Goal: Task Accomplishment & Management: Use online tool/utility

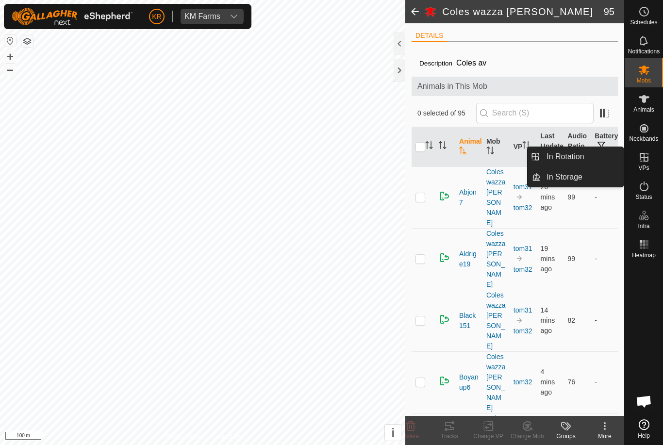
click at [575, 156] on span "In Rotation" at bounding box center [564, 157] width 37 height 12
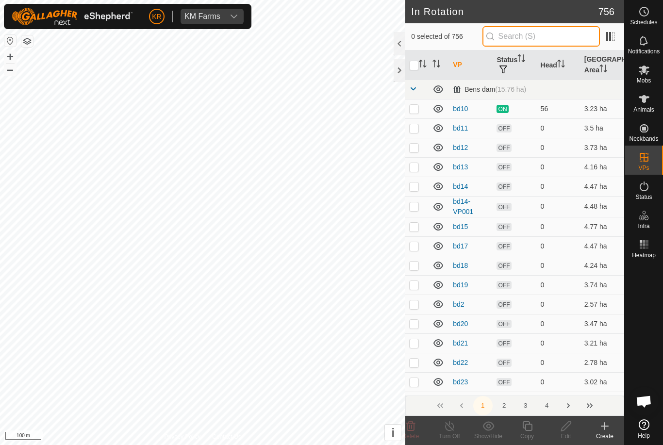
click at [540, 35] on input "text" at bounding box center [540, 36] width 117 height 20
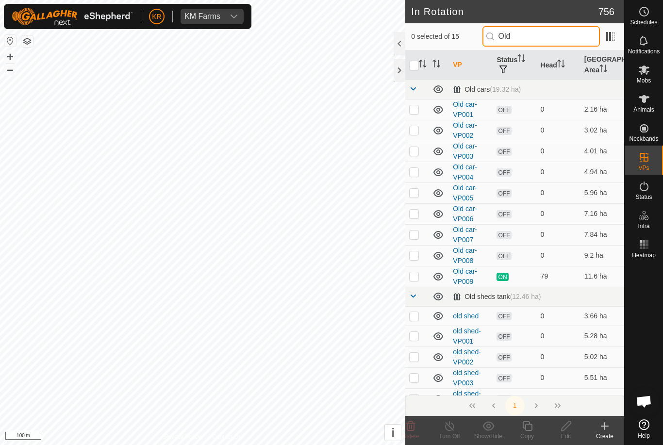
type input "Old s"
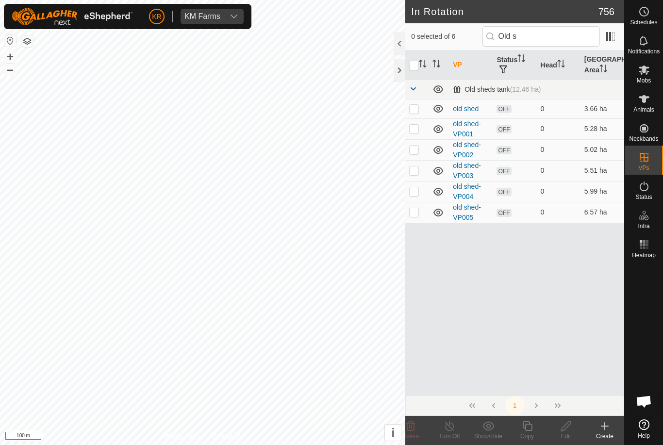
click at [470, 107] on link "old shed" at bounding box center [466, 109] width 26 height 8
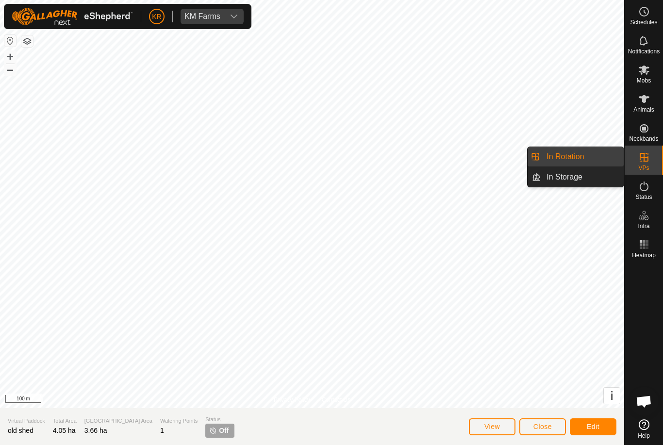
click at [580, 158] on span "In Rotation" at bounding box center [564, 157] width 37 height 12
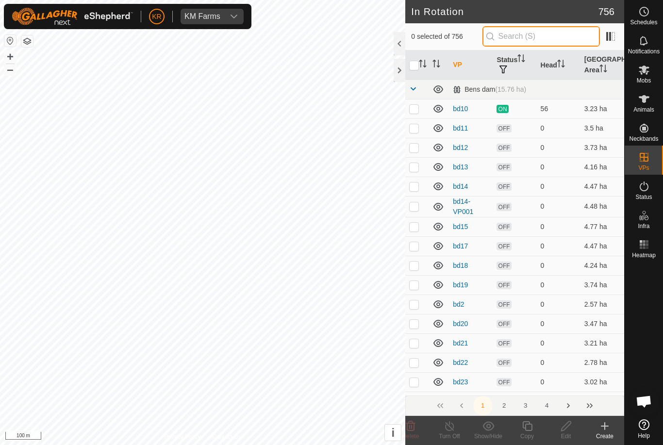
click at [550, 44] on input "text" at bounding box center [540, 36] width 117 height 20
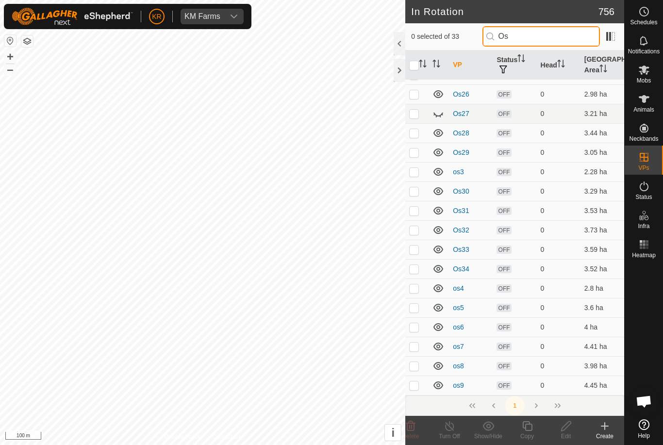
scroll to position [344, 0]
click at [439, 114] on tbody "Old sheds (14.16 ha) os10 OFF 0 4.43 ha os11 OFF 0 4.91 ha os12 OFF 0 3.38 ha o…" at bounding box center [514, 66] width 219 height 660
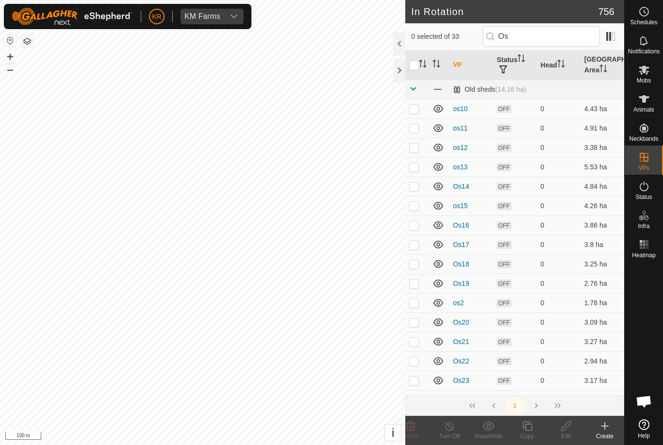
scroll to position [0, 0]
click at [547, 37] on input "Os" at bounding box center [540, 36] width 117 height 20
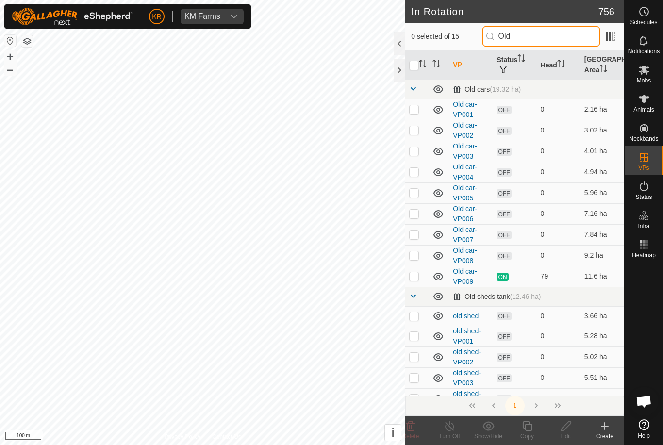
type input "Old"
click at [412, 279] on p-checkbox at bounding box center [414, 276] width 10 height 8
click at [417, 276] on p-checkbox at bounding box center [414, 276] width 10 height 8
checkbox input "false"
click at [414, 318] on p-checkbox at bounding box center [414, 316] width 10 height 8
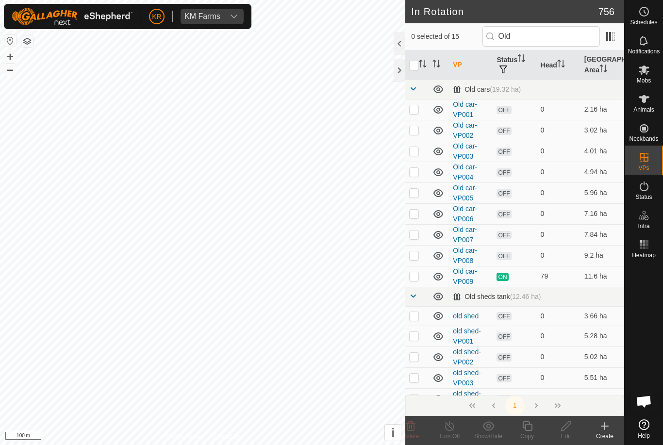
checkbox input "true"
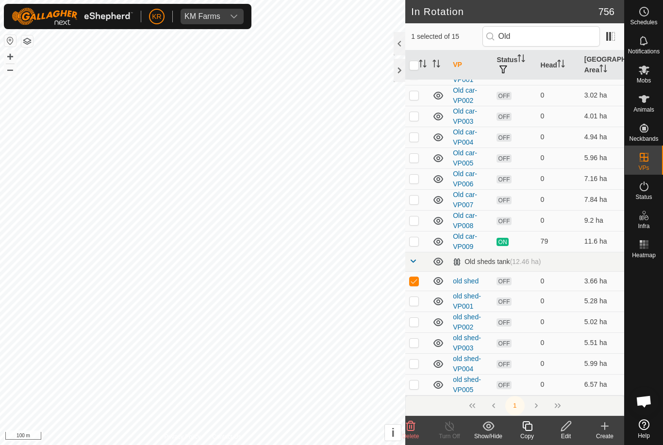
scroll to position [34, 0]
click at [566, 429] on icon at bounding box center [566, 426] width 12 height 12
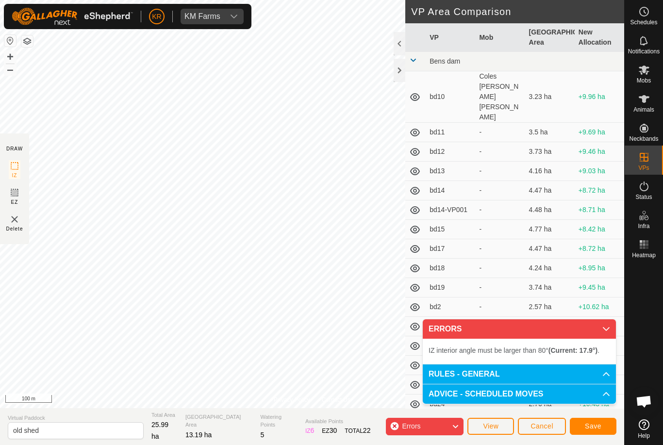
click at [604, 425] on button "Save" at bounding box center [593, 426] width 47 height 17
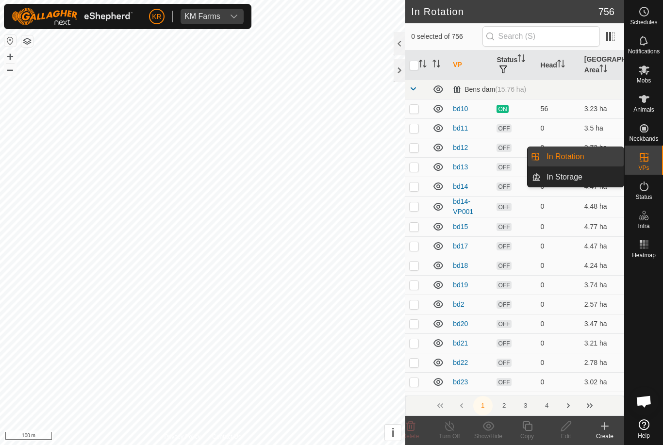
click at [571, 160] on span "In Rotation" at bounding box center [564, 157] width 37 height 12
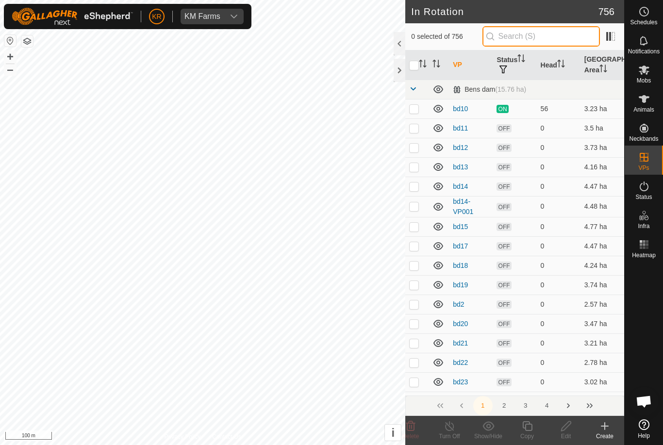
click at [554, 35] on input "text" at bounding box center [540, 36] width 117 height 20
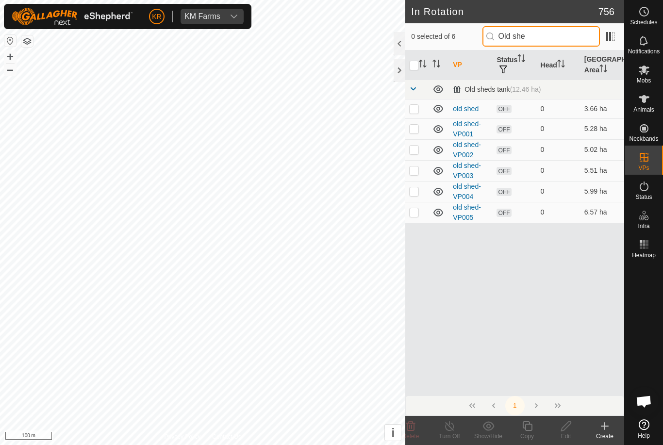
type input "Old she"
click at [410, 111] on p-checkbox at bounding box center [414, 109] width 10 height 8
checkbox input "true"
click at [569, 427] on icon at bounding box center [566, 426] width 12 height 12
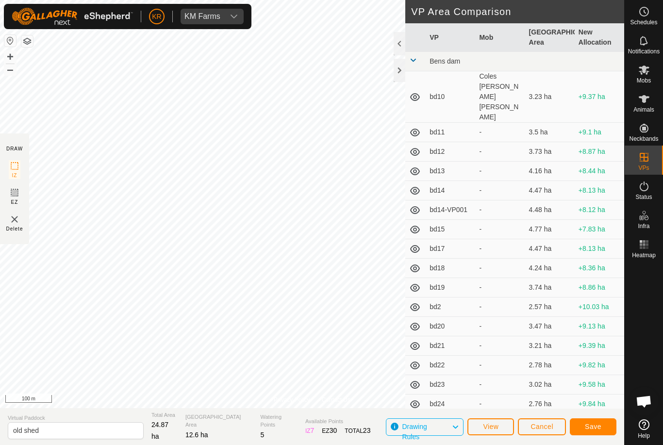
click at [596, 427] on span "Save" at bounding box center [593, 427] width 16 height 8
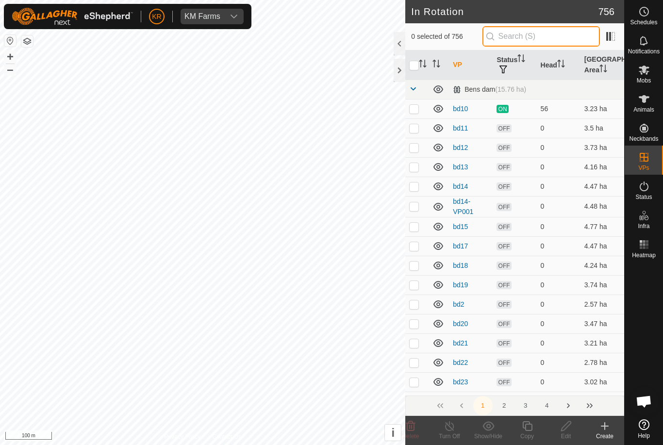
click at [545, 47] on input "text" at bounding box center [540, 36] width 117 height 20
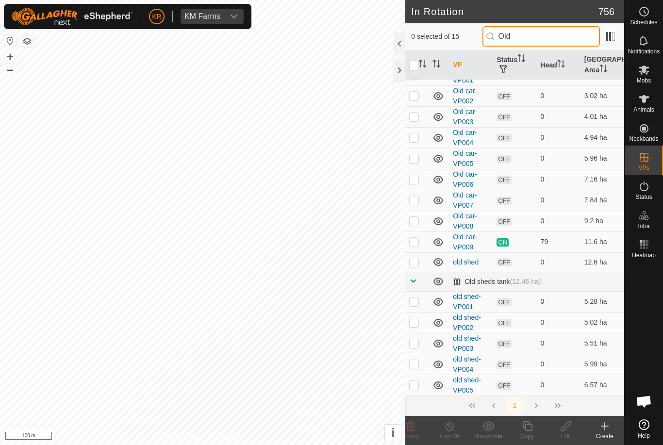
scroll to position [0, 0]
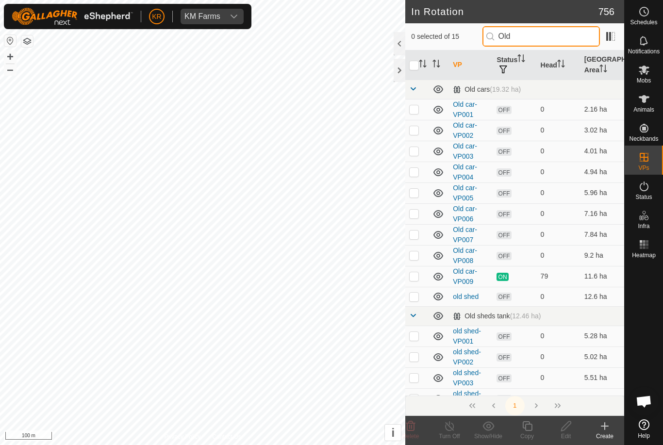
type input "Old"
click at [413, 386] on td at bounding box center [416, 377] width 23 height 21
checkbox input "true"
click at [419, 344] on td at bounding box center [416, 336] width 23 height 21
checkbox input "true"
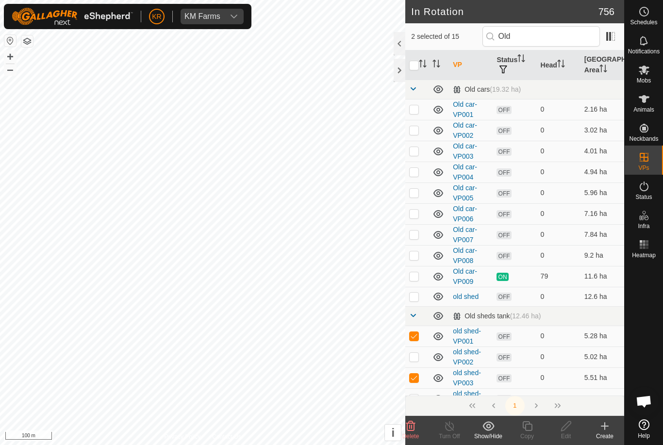
click at [410, 375] on p-checkbox at bounding box center [414, 378] width 10 height 8
checkbox input "false"
click at [417, 334] on p-checkbox at bounding box center [414, 336] width 10 height 8
checkbox input "false"
click at [556, 36] on input "Old" at bounding box center [540, 36] width 117 height 20
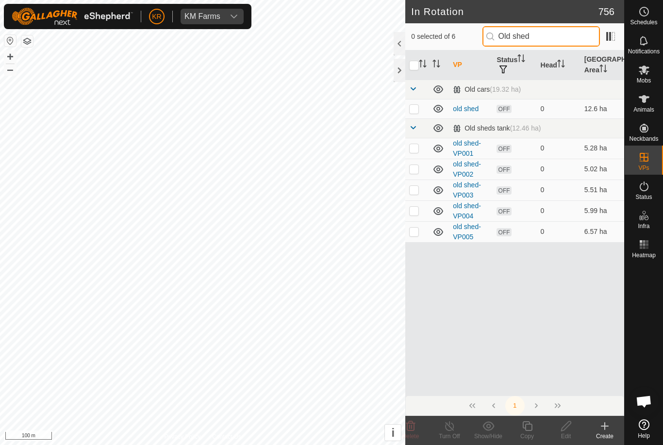
type input "Old shed"
click at [415, 106] on p-checkbox at bounding box center [414, 109] width 10 height 8
checkbox input "true"
click at [647, 74] on icon at bounding box center [644, 70] width 12 height 12
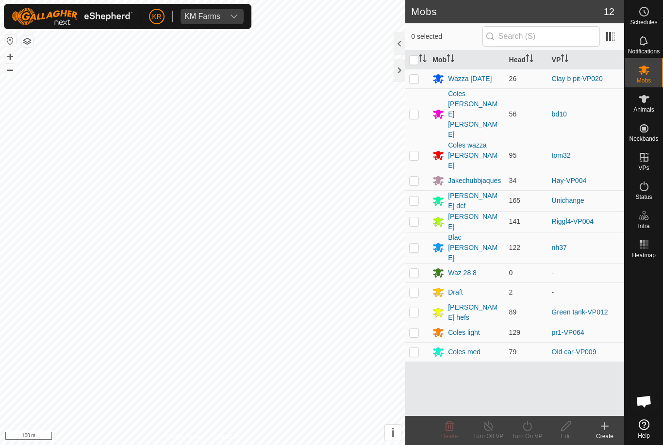
click at [414, 348] on p-checkbox at bounding box center [414, 352] width 10 height 8
checkbox input "true"
click at [530, 430] on icon at bounding box center [527, 426] width 9 height 10
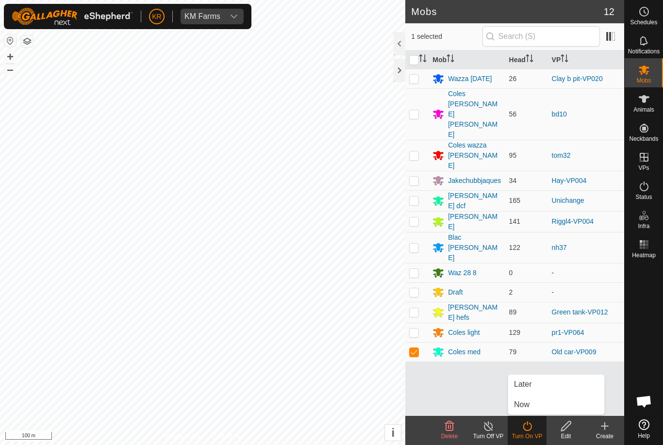
click at [533, 403] on link "Now" at bounding box center [556, 404] width 96 height 19
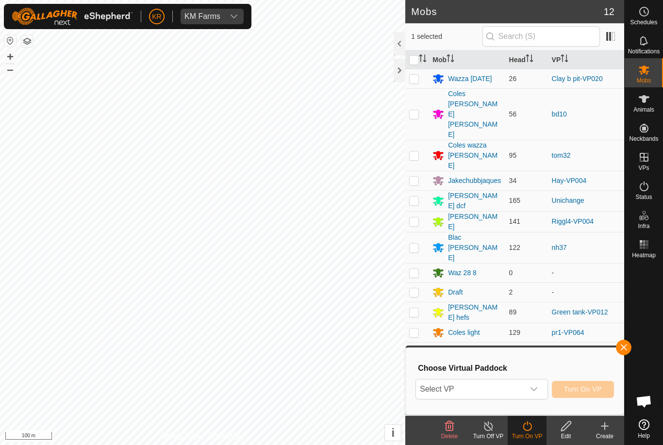
click at [502, 387] on span "Select VP" at bounding box center [470, 388] width 108 height 19
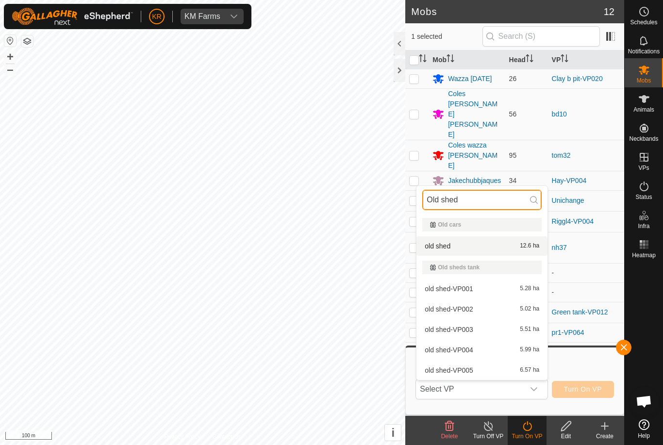
type input "Old shed"
click at [444, 245] on span "old shed" at bounding box center [438, 246] width 26 height 7
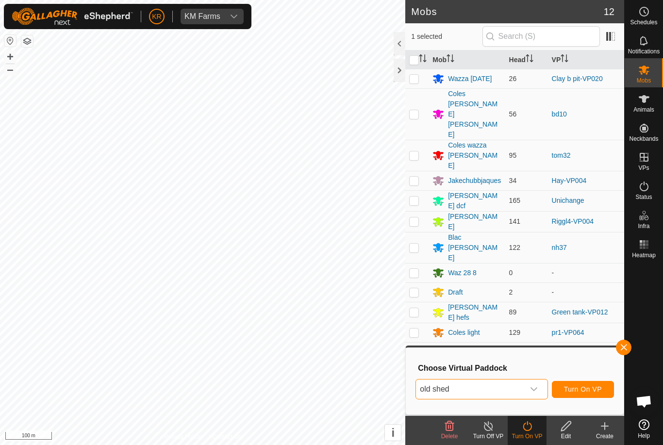
click at [592, 387] on span "Turn On VP" at bounding box center [583, 389] width 38 height 8
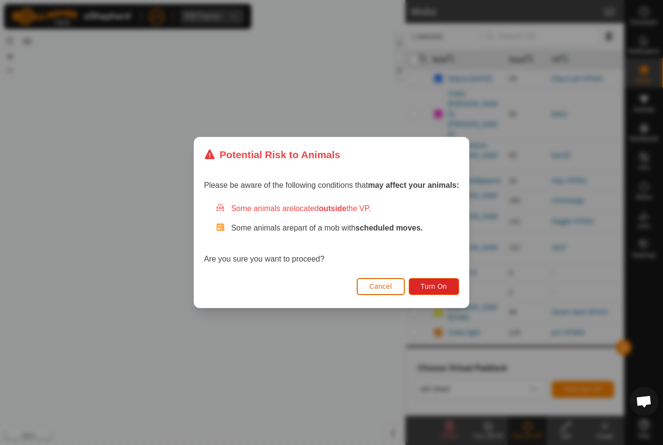
click at [441, 290] on span "Turn On" at bounding box center [434, 286] width 26 height 8
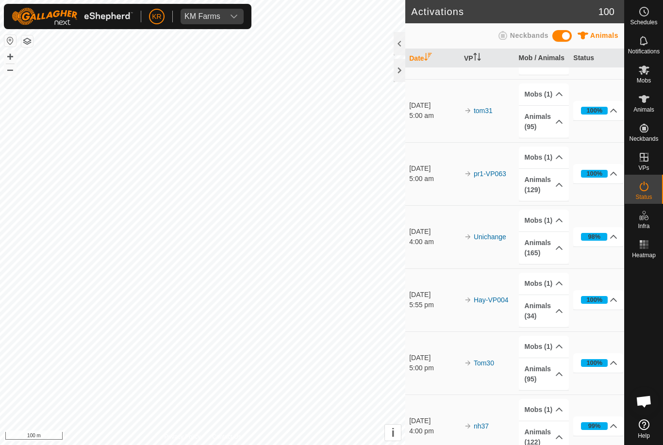
scroll to position [243, 0]
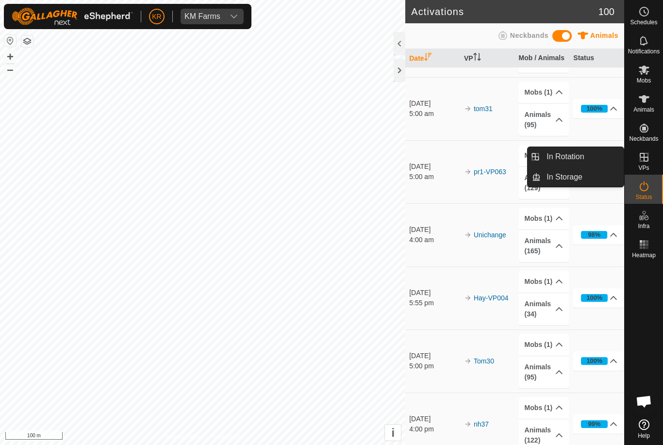
click at [575, 156] on span "In Rotation" at bounding box center [564, 157] width 37 height 12
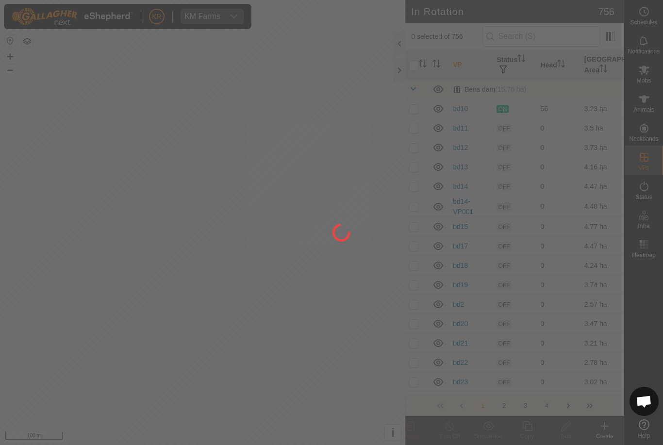
click at [579, 153] on div at bounding box center [331, 222] width 663 height 445
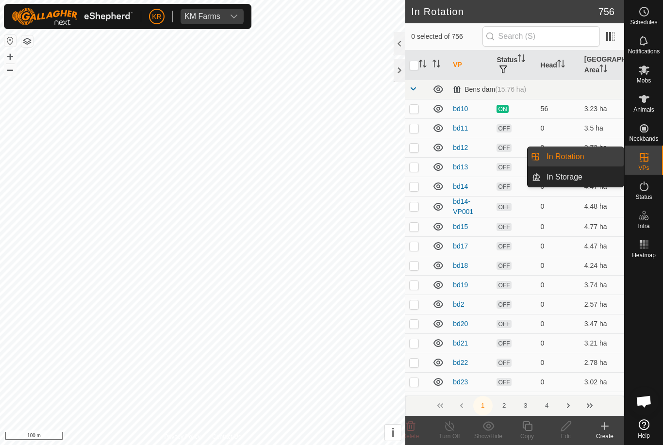
click at [573, 156] on span "In Rotation" at bounding box center [564, 157] width 37 height 12
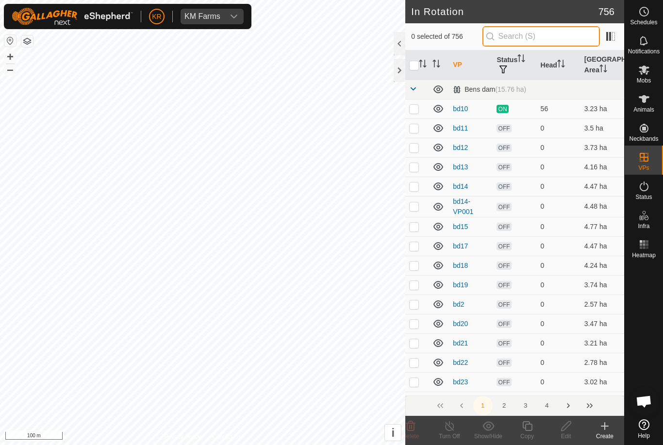
click at [550, 34] on input "text" at bounding box center [540, 36] width 117 height 20
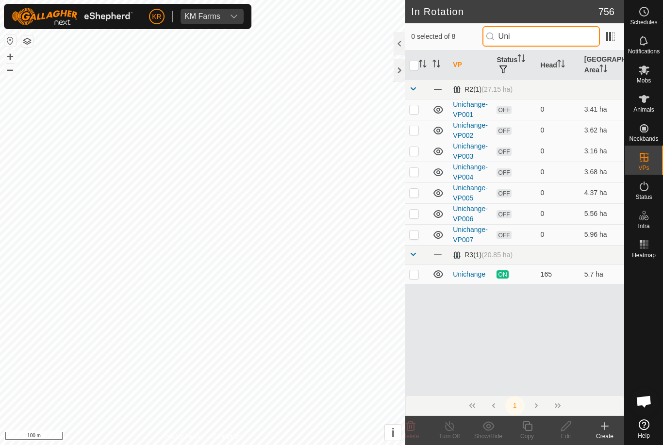
type input "Uni"
click at [417, 276] on p-checkbox at bounding box center [414, 274] width 10 height 8
checkbox input "true"
click at [528, 429] on icon at bounding box center [527, 426] width 12 height 12
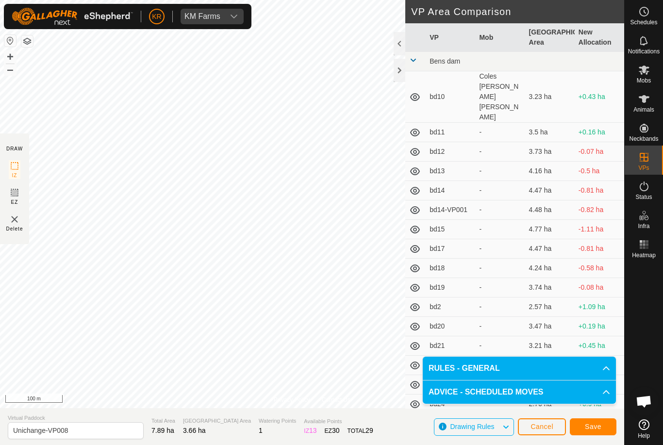
click at [587, 429] on span "Save" at bounding box center [593, 427] width 16 height 8
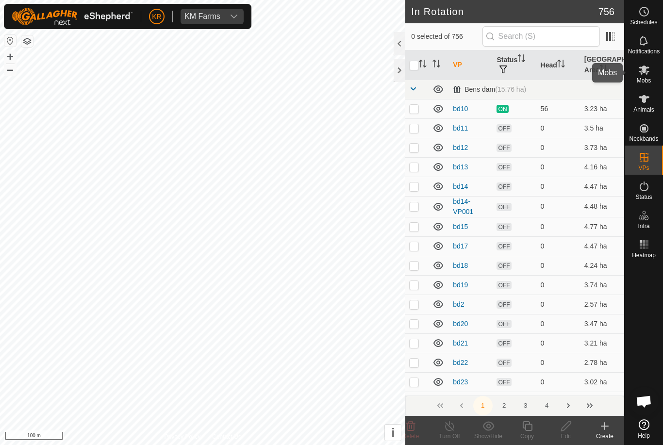
click at [653, 71] on div "Mobs" at bounding box center [644, 72] width 38 height 29
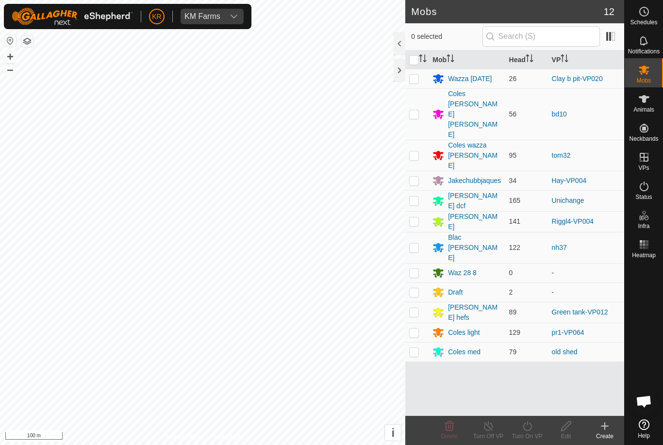
click at [412, 197] on p-checkbox at bounding box center [414, 201] width 10 height 8
checkbox input "true"
click at [528, 427] on icon at bounding box center [527, 426] width 12 height 12
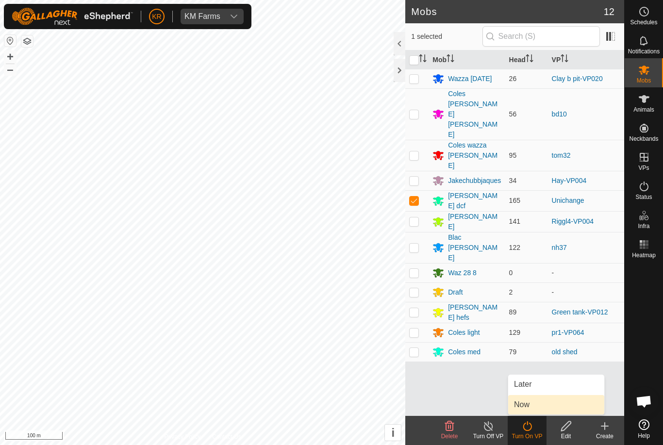
click at [528, 405] on span "Now" at bounding box center [522, 405] width 16 height 12
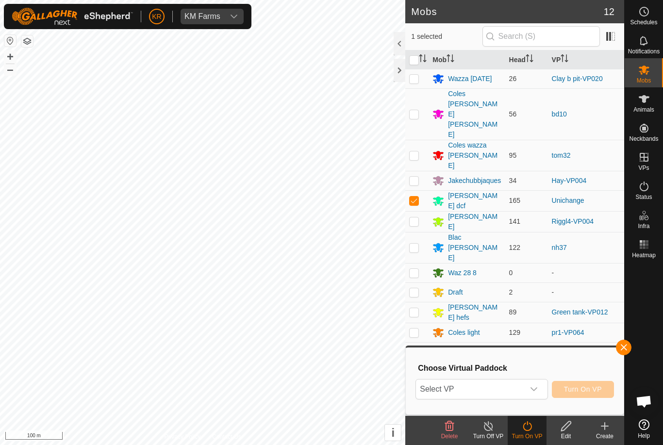
click at [495, 394] on span "Select VP" at bounding box center [470, 388] width 108 height 19
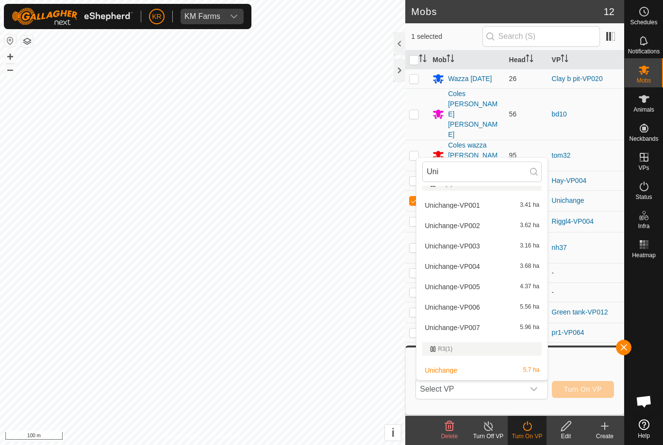
scroll to position [13, 0]
click at [462, 173] on input "Uni" at bounding box center [481, 172] width 119 height 20
type input "Uni"
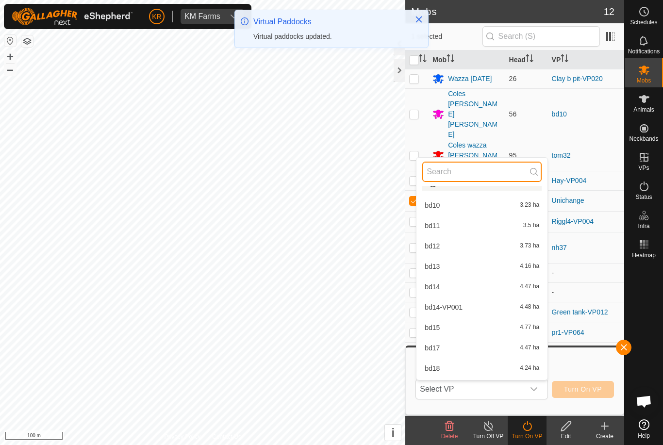
click at [455, 165] on input "text" at bounding box center [481, 172] width 119 height 20
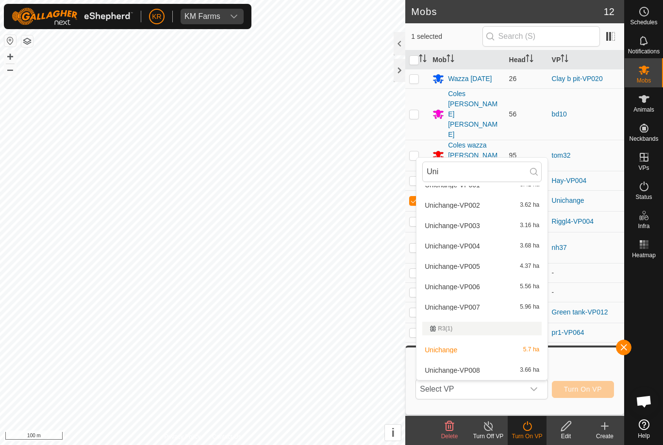
scroll to position [33, 0]
type input "Uni"
click at [475, 371] on span "Unichange-VP008" at bounding box center [452, 370] width 55 height 7
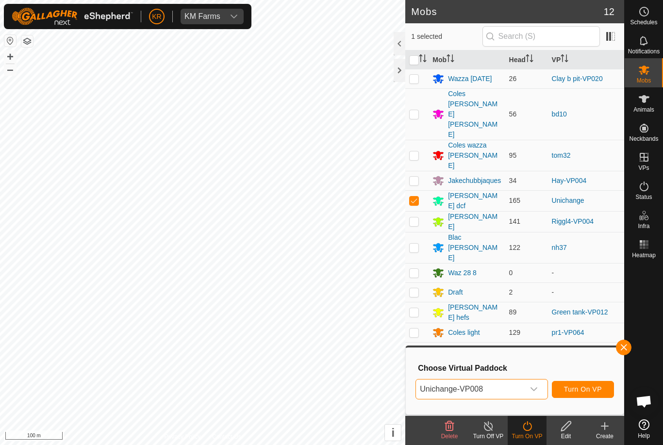
click at [587, 386] on span "Turn On VP" at bounding box center [583, 389] width 38 height 8
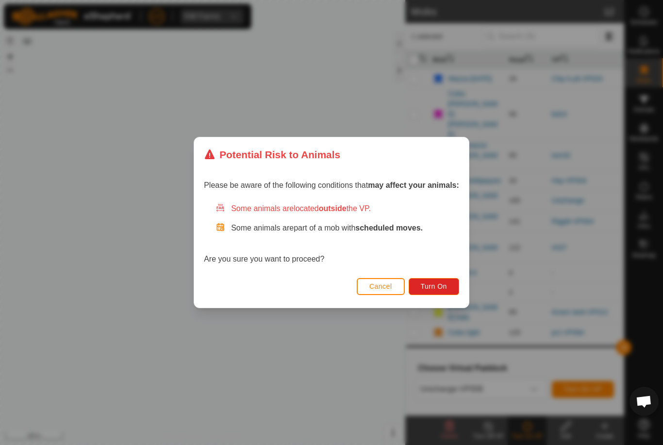
click at [445, 286] on span "Turn On" at bounding box center [434, 286] width 26 height 8
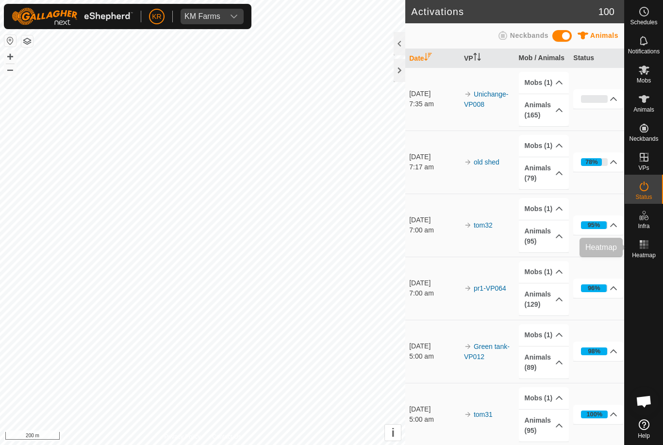
click at [648, 249] on icon at bounding box center [644, 245] width 12 height 12
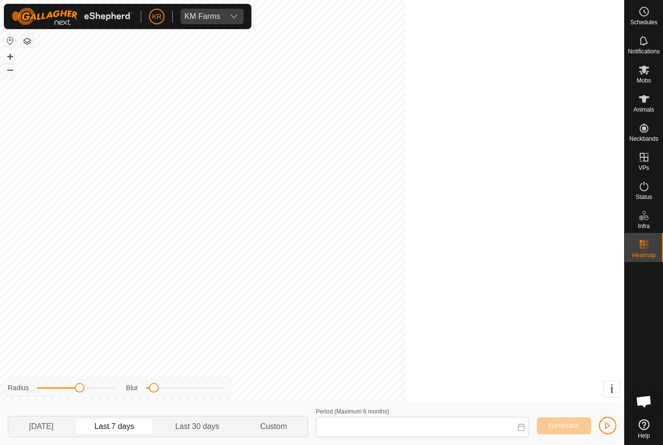
type input "25 Aug, 2025 - 31 Aug, 2025"
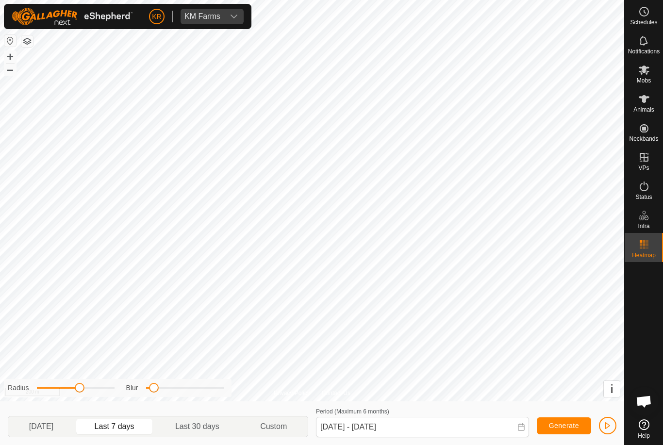
click at [651, 250] on es-heatmap-svg-icon at bounding box center [643, 245] width 17 height 16
click at [650, 78] on span "Mobs" at bounding box center [644, 81] width 14 height 6
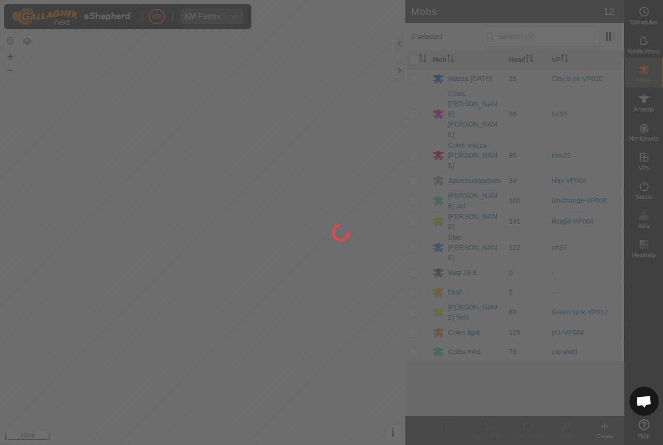
click at [648, 191] on div at bounding box center [331, 222] width 663 height 445
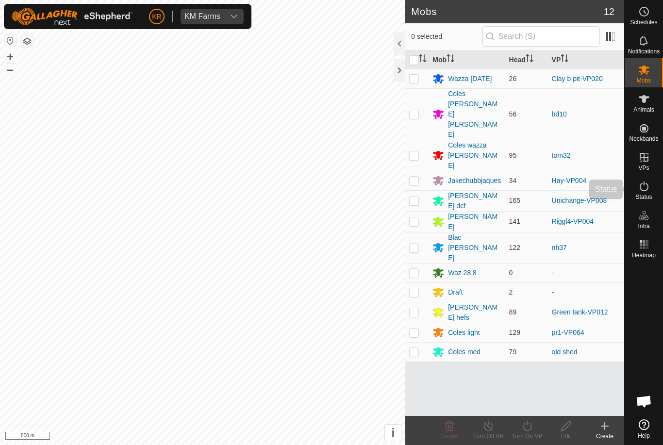
click at [645, 189] on icon at bounding box center [644, 187] width 12 height 12
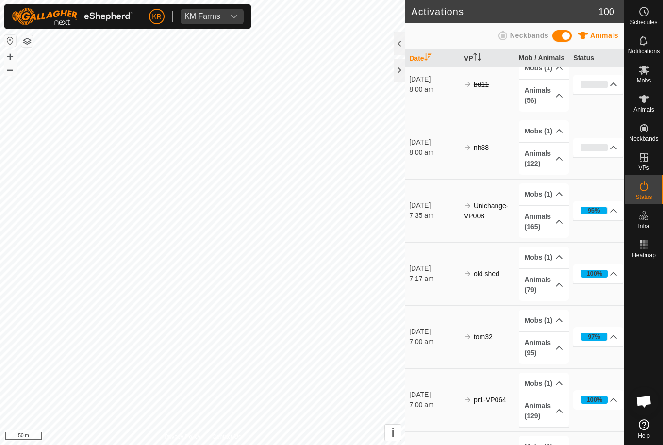
scroll to position [14, 0]
